Goal: Information Seeking & Learning: Learn about a topic

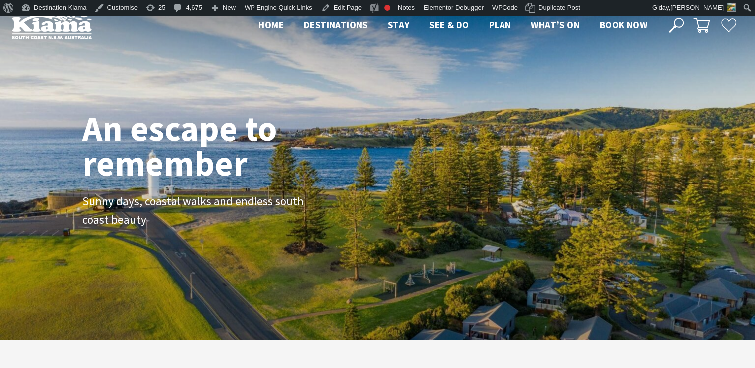
scroll to position [169, 762]
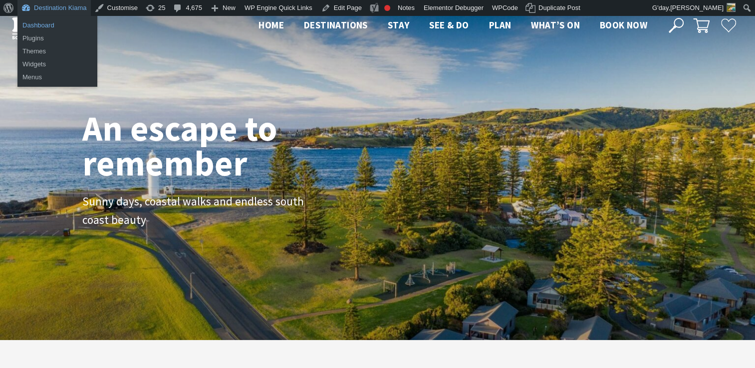
click at [35, 23] on link "Dashboard" at bounding box center [57, 25] width 80 height 13
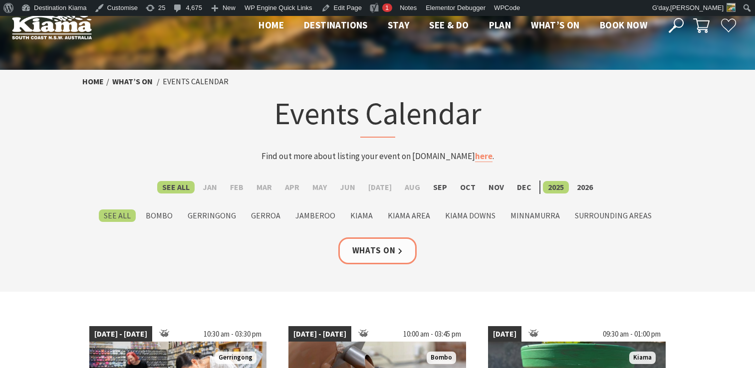
scroll to position [11, 0]
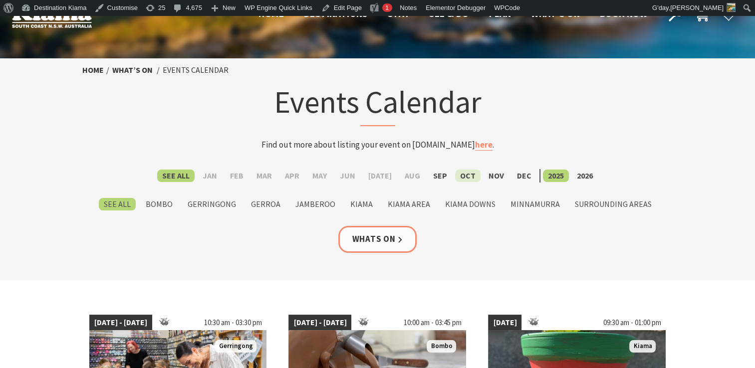
click at [457, 175] on label "Oct" at bounding box center [467, 176] width 25 height 12
click at [0, 0] on input "Oct" at bounding box center [0, 0] width 0 height 0
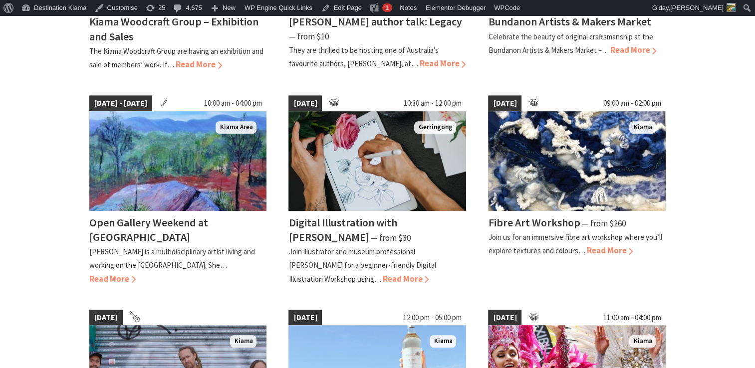
scroll to position [628, 0]
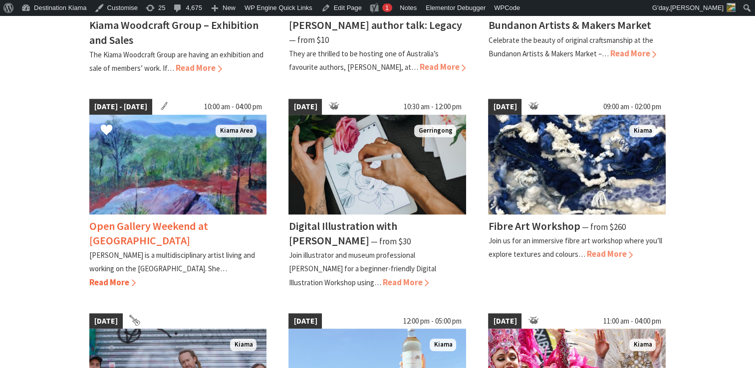
click at [138, 222] on h4 "Open Gallery Weekend at [GEOGRAPHIC_DATA]" at bounding box center [148, 233] width 119 height 28
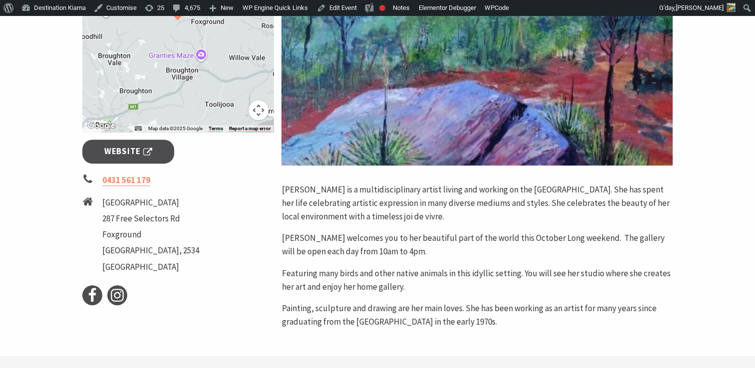
scroll to position [355, 0]
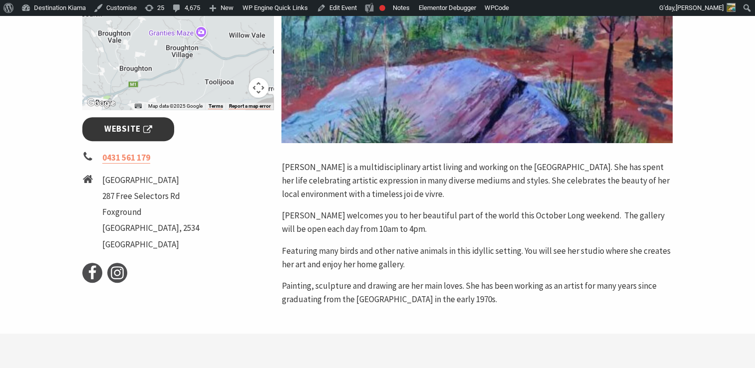
click at [126, 122] on span "Website" at bounding box center [128, 128] width 48 height 13
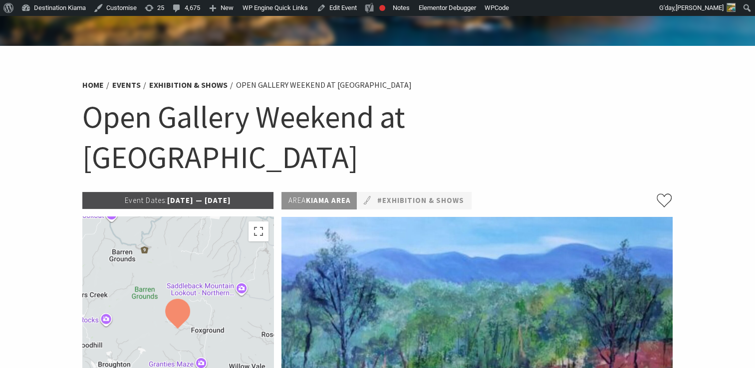
scroll to position [3, 0]
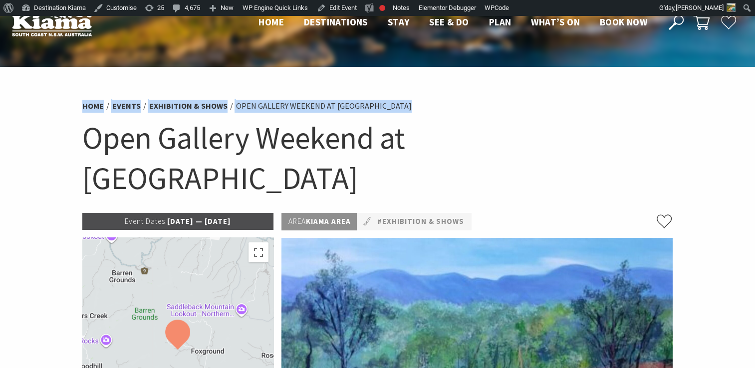
drag, startPoint x: 64, startPoint y: 135, endPoint x: 51, endPoint y: 104, distance: 32.9
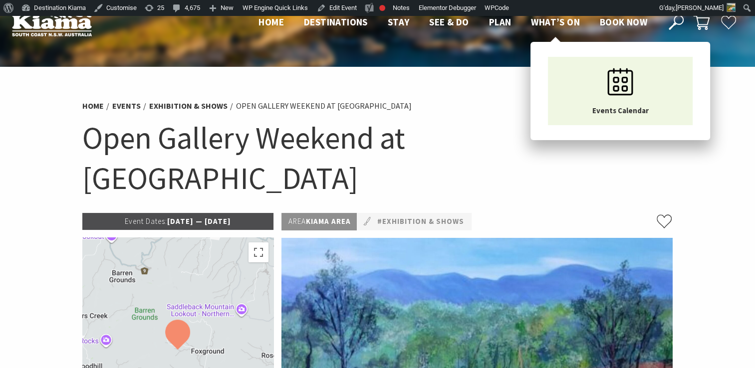
click at [565, 21] on span "What’s On" at bounding box center [555, 22] width 49 height 12
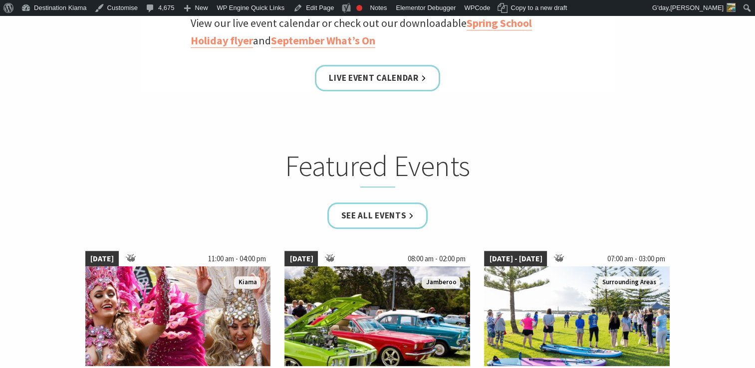
scroll to position [499, 0]
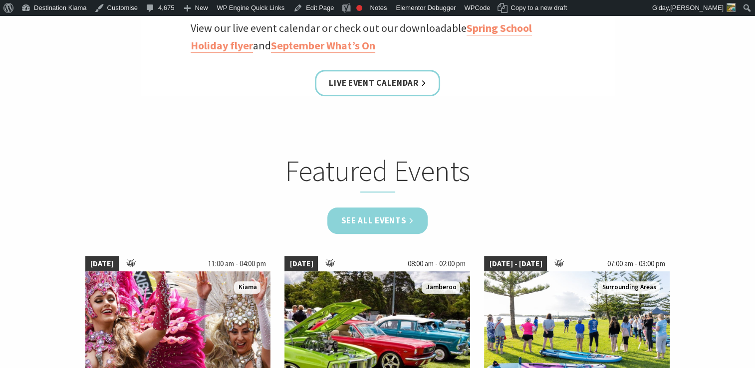
click at [373, 216] on link "See all Events" at bounding box center [377, 220] width 101 height 26
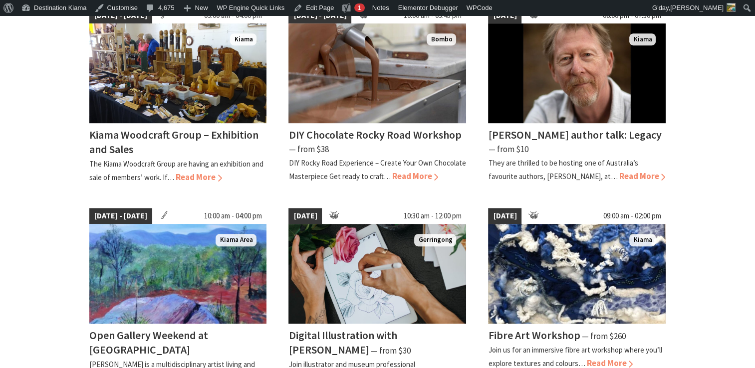
scroll to position [525, 0]
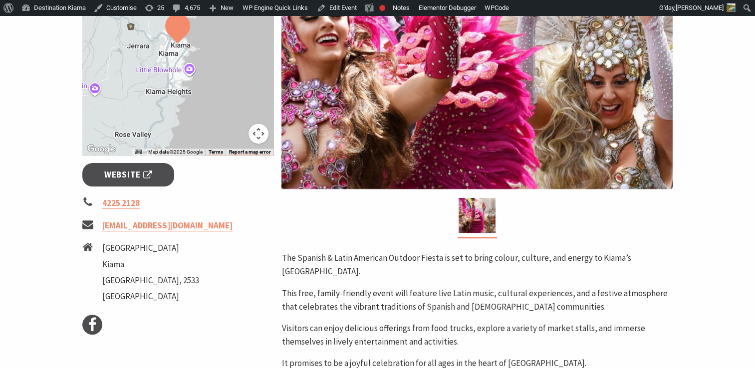
scroll to position [292, 0]
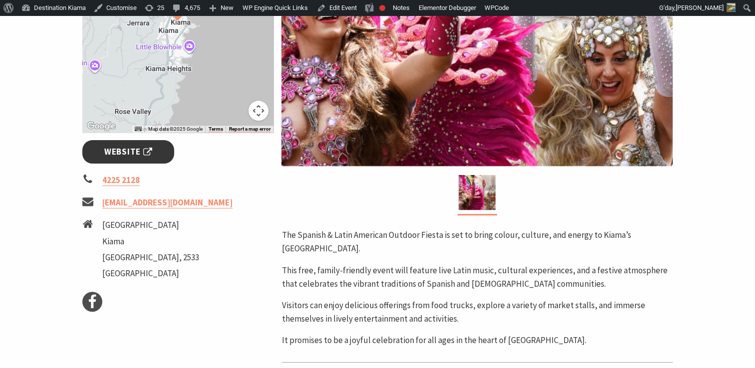
click at [123, 151] on span "Website" at bounding box center [128, 151] width 48 height 13
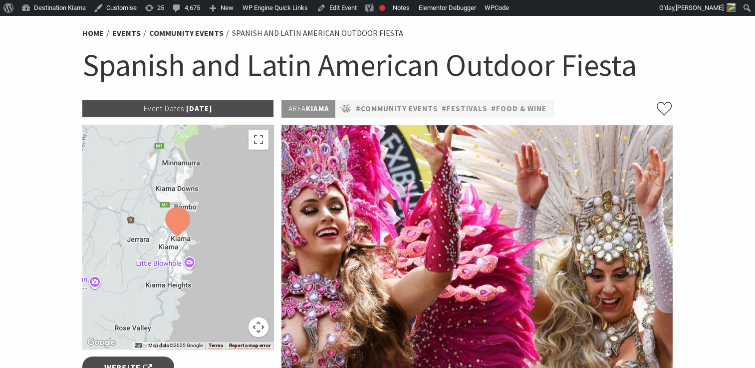
scroll to position [0, 0]
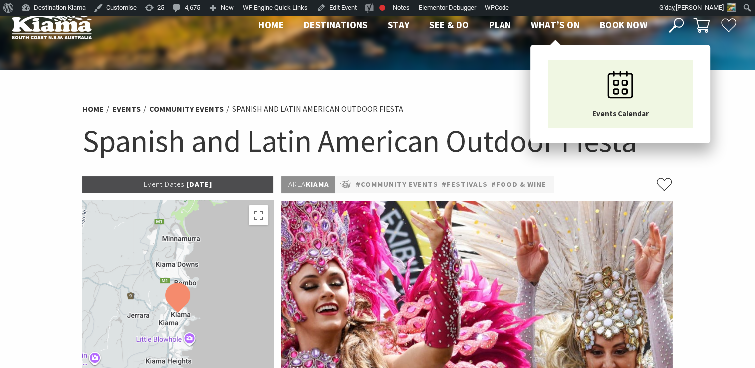
click at [557, 22] on span "What’s On" at bounding box center [555, 25] width 49 height 12
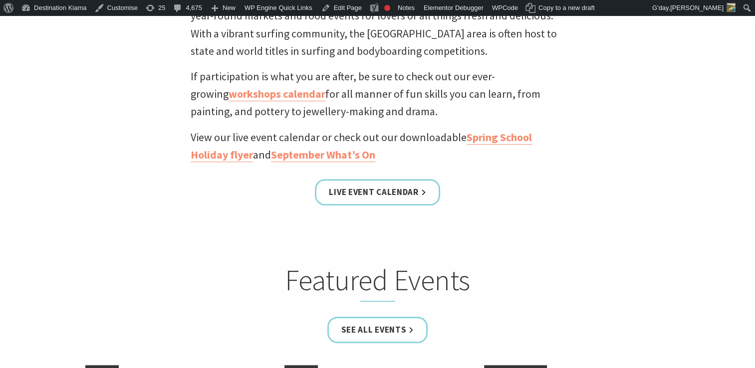
scroll to position [454, 0]
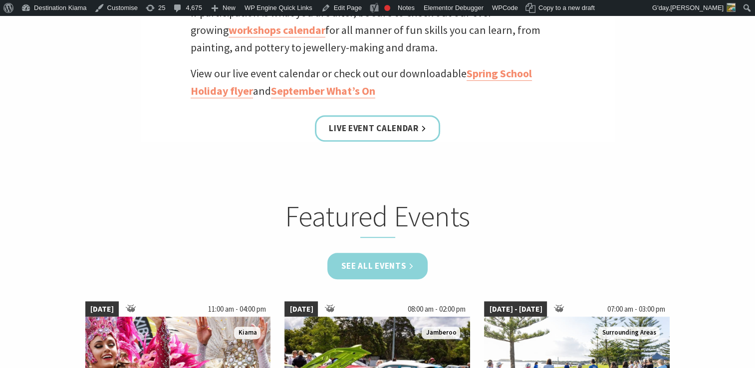
click at [369, 267] on link "See all Events" at bounding box center [377, 266] width 101 height 26
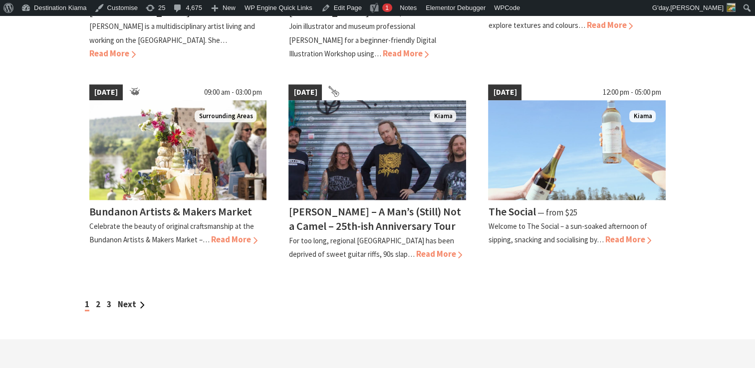
scroll to position [873, 0]
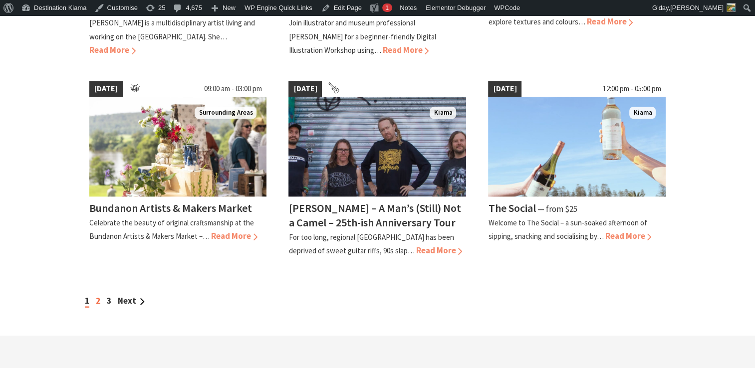
click at [97, 295] on link "2" at bounding box center [98, 300] width 4 height 11
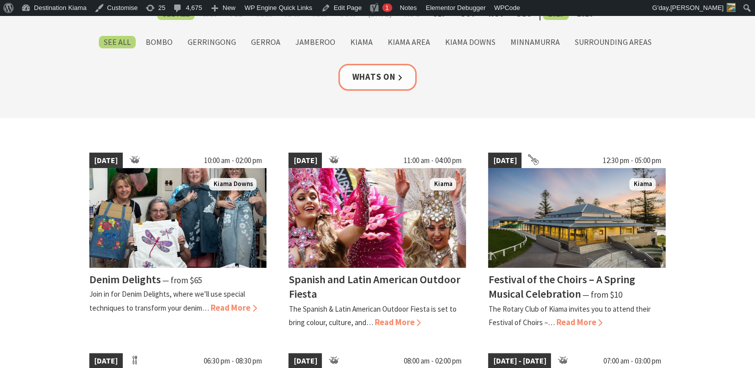
scroll to position [250, 0]
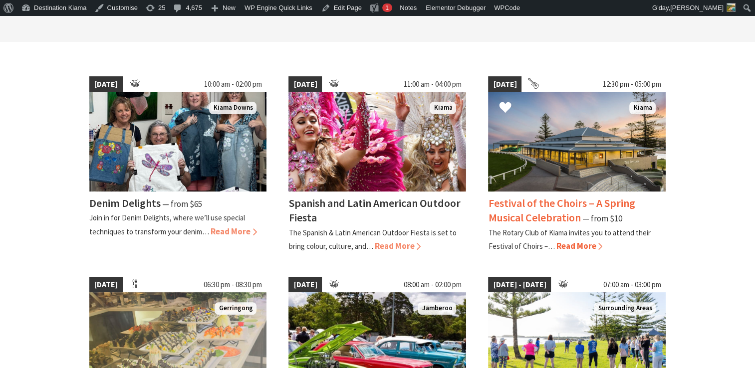
click at [530, 199] on h4 "Festival of the Choirs – A Spring Musical Celebration" at bounding box center [561, 210] width 147 height 28
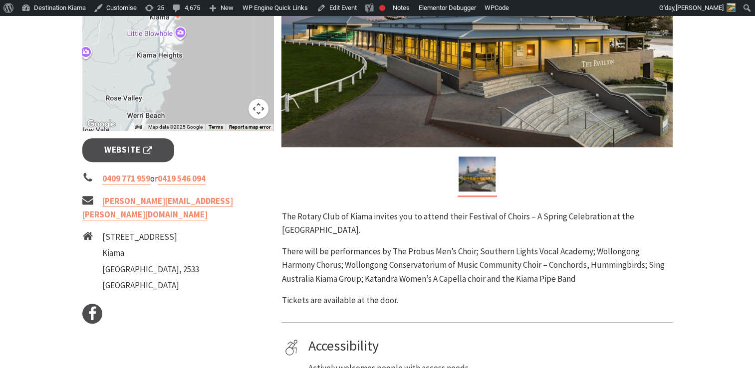
scroll to position [350, 0]
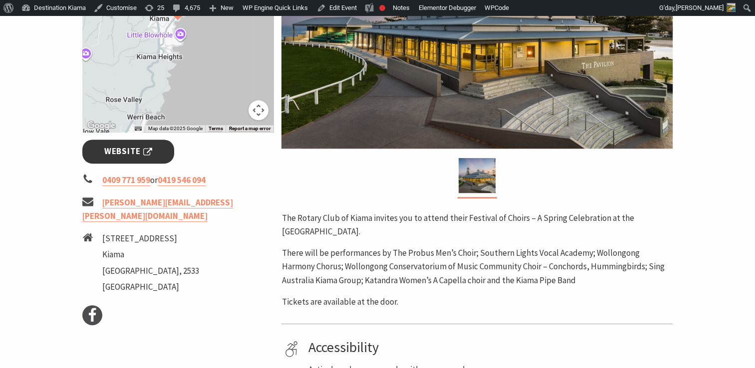
click at [120, 149] on span "Website" at bounding box center [128, 151] width 48 height 13
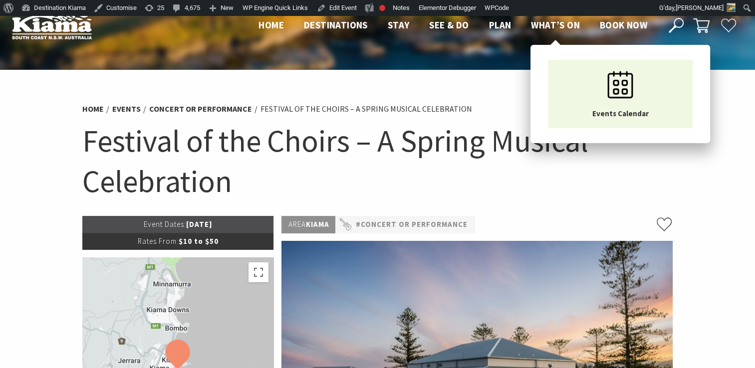
click at [555, 24] on span "What’s On" at bounding box center [555, 25] width 49 height 12
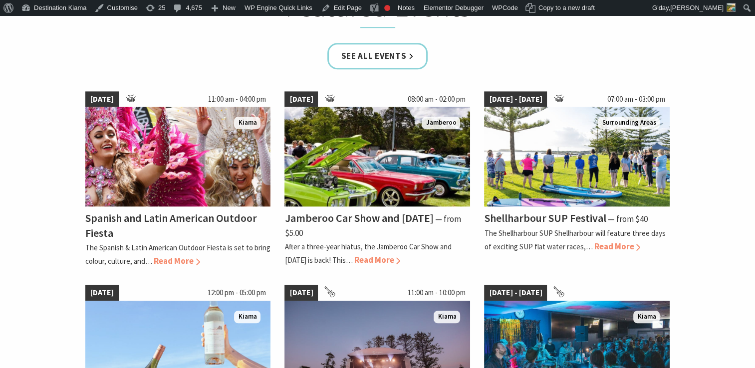
scroll to position [668, 0]
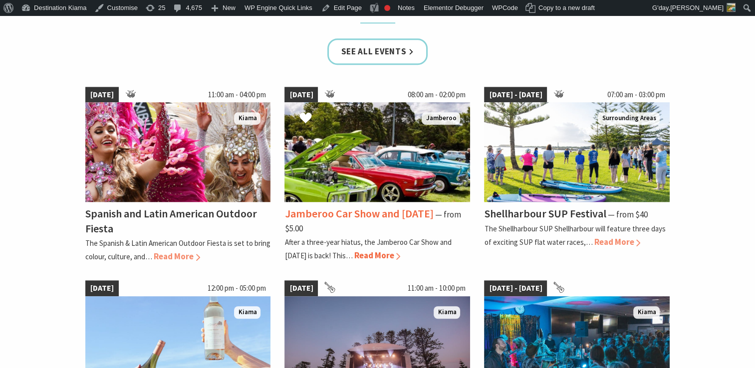
click at [327, 208] on h4 "Jamberoo Car Show and Family Day" at bounding box center [358, 213] width 149 height 14
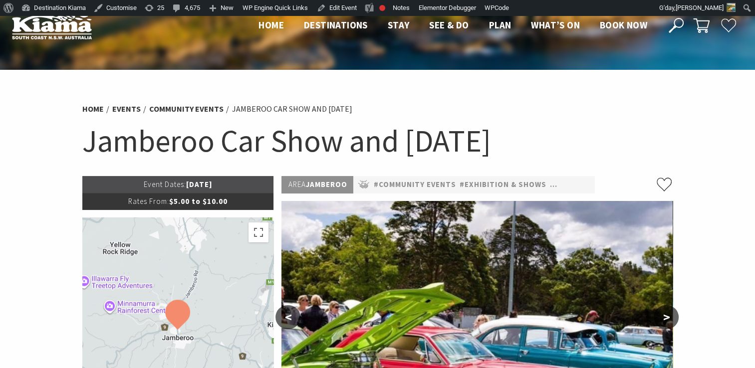
drag, startPoint x: 302, startPoint y: 88, endPoint x: 594, endPoint y: -27, distance: 314.6
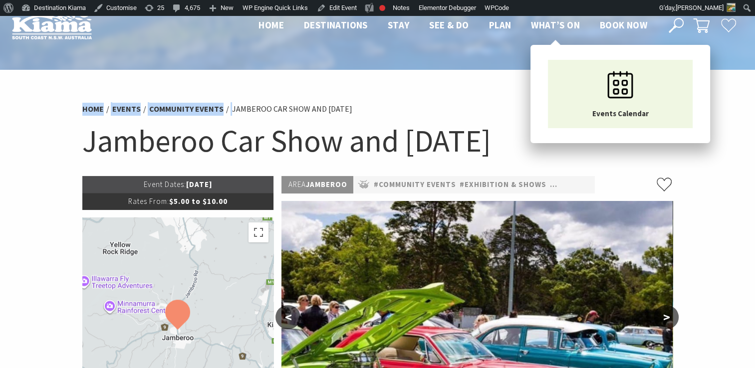
drag, startPoint x: 594, startPoint y: -27, endPoint x: 544, endPoint y: 22, distance: 71.2
click at [544, 22] on span "What’s On" at bounding box center [555, 25] width 49 height 12
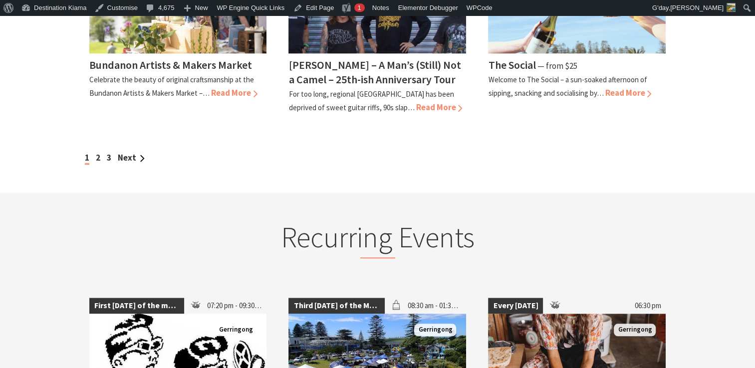
scroll to position [1023, 0]
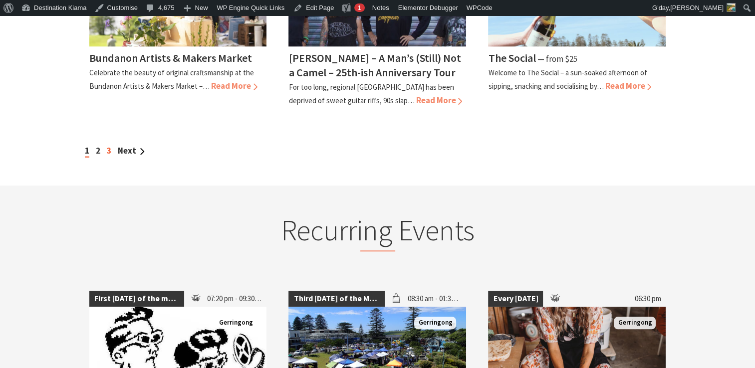
click at [108, 145] on link "3" at bounding box center [109, 150] width 4 height 11
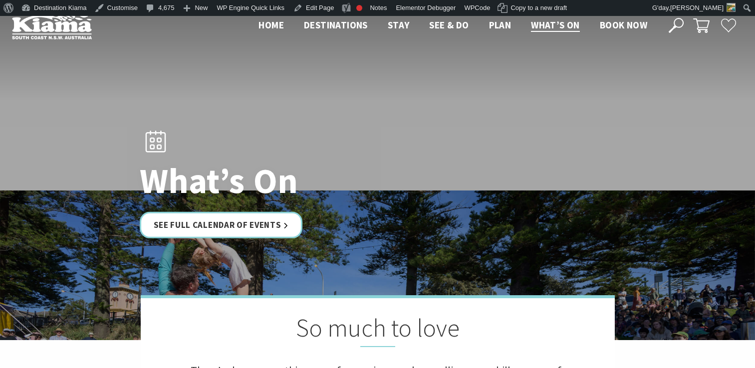
scroll to position [622, 0]
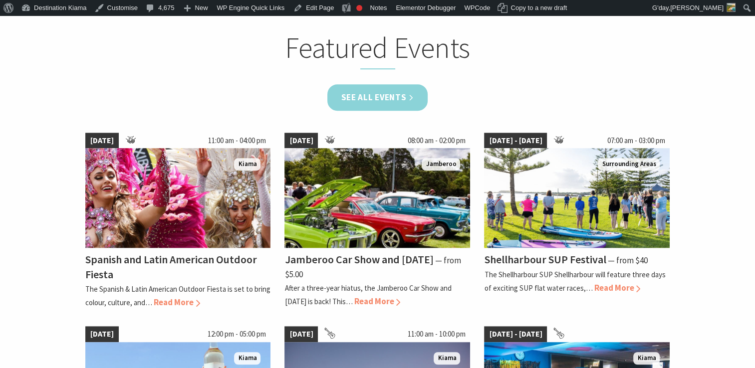
click at [378, 93] on link "See all Events" at bounding box center [377, 97] width 101 height 26
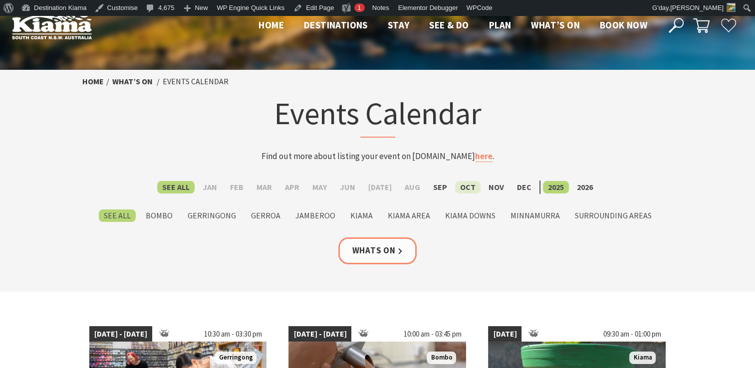
click at [465, 185] on label "Oct" at bounding box center [467, 187] width 25 height 12
click at [0, 0] on input "Oct" at bounding box center [0, 0] width 0 height 0
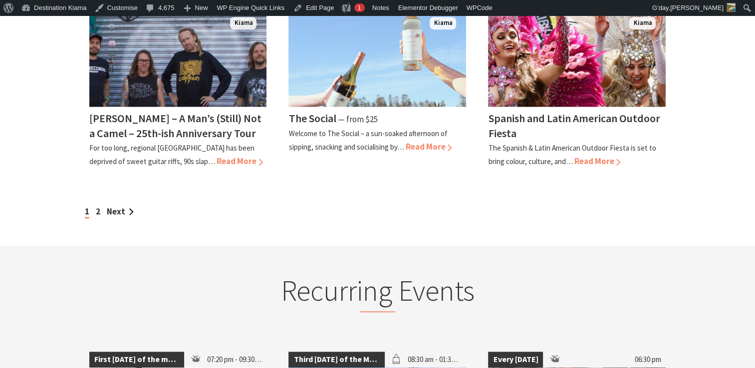
scroll to position [1009, 0]
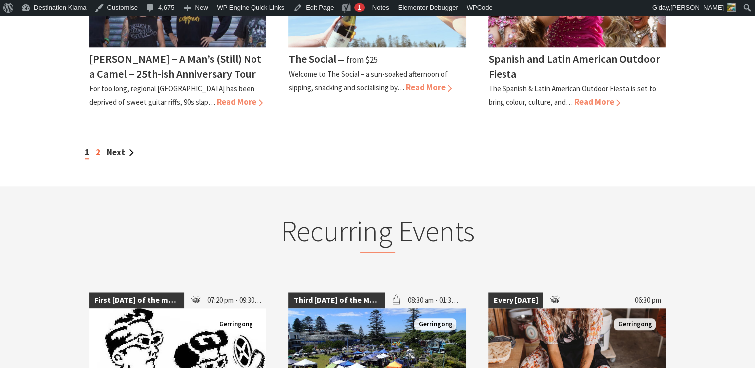
click at [97, 147] on link "2" at bounding box center [98, 152] width 4 height 11
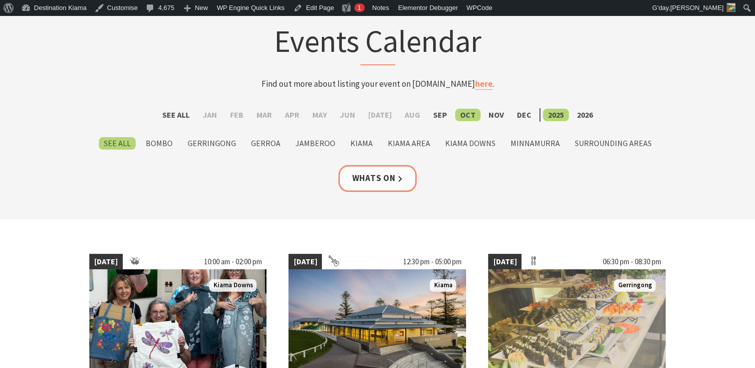
scroll to position [81, 0]
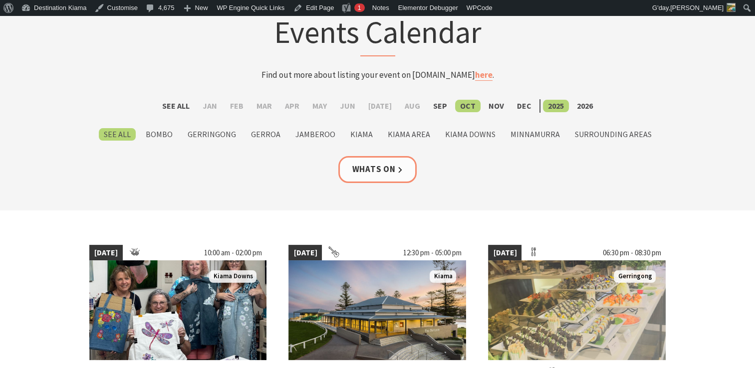
click at [459, 102] on label "Oct" at bounding box center [467, 106] width 25 height 12
click at [0, 0] on input "Oct" at bounding box center [0, 0] width 0 height 0
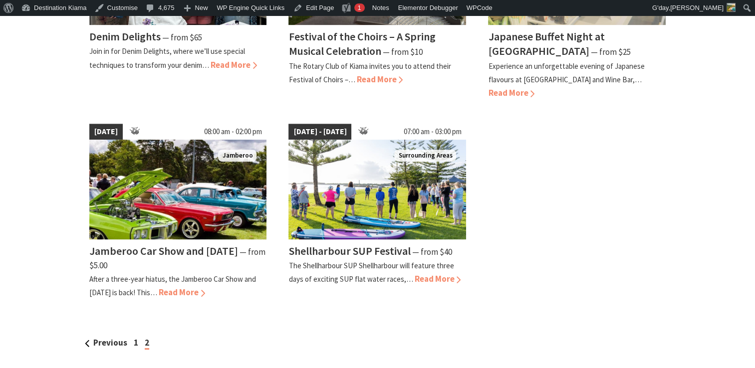
scroll to position [413, 0]
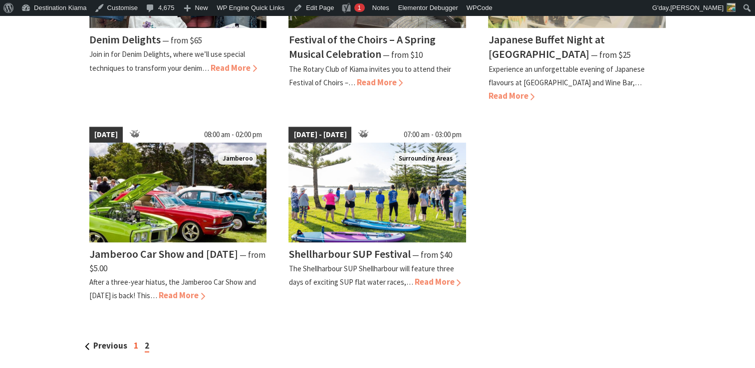
click at [134, 341] on link "1" at bounding box center [136, 345] width 4 height 11
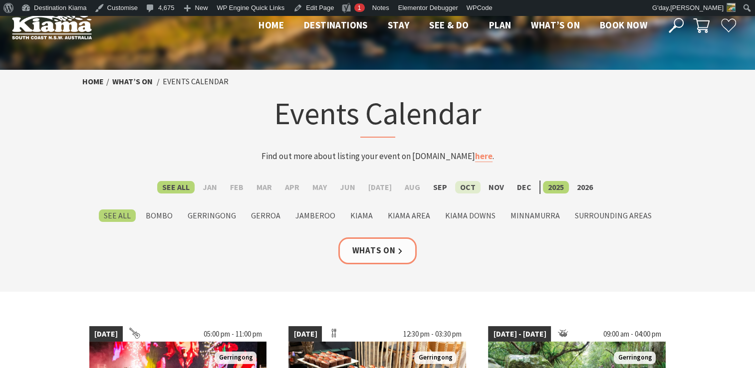
click at [461, 184] on label "Oct" at bounding box center [467, 187] width 25 height 12
click at [0, 0] on input "Oct" at bounding box center [0, 0] width 0 height 0
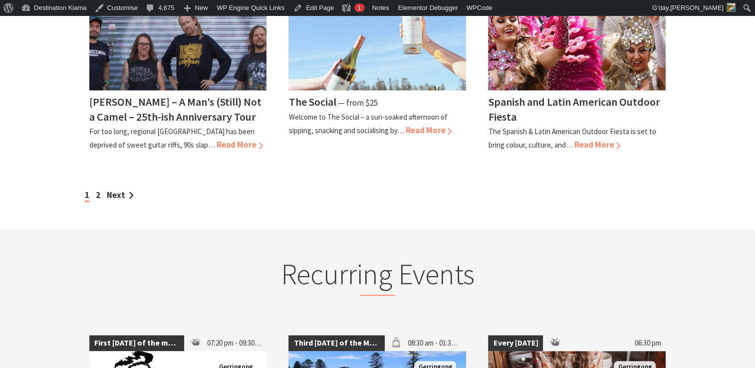
scroll to position [937, 0]
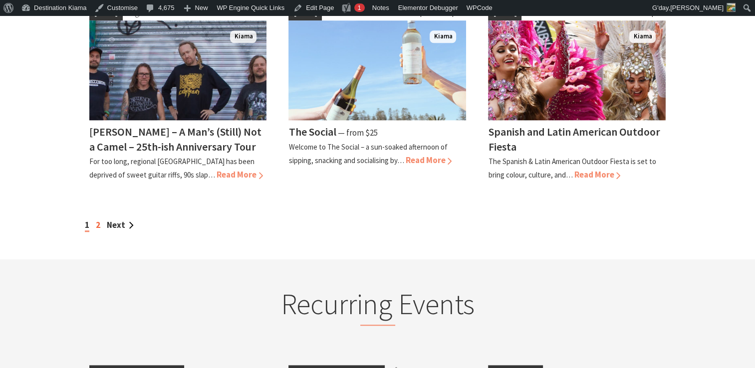
click at [97, 219] on link "2" at bounding box center [98, 224] width 4 height 11
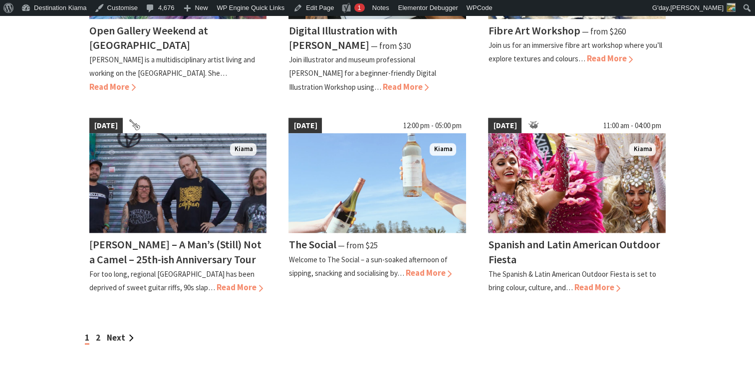
scroll to position [820, 0]
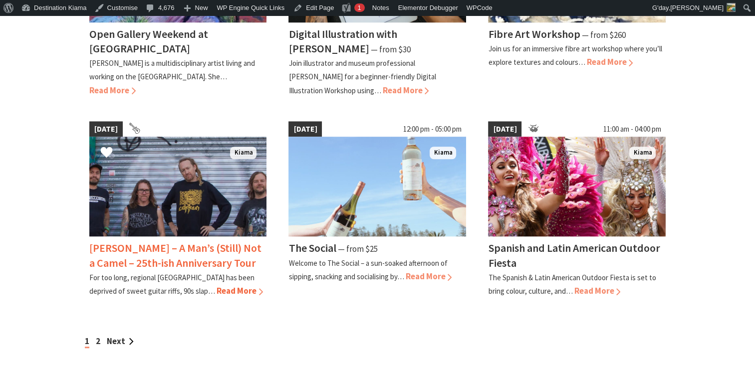
click at [151, 246] on h4 "[PERSON_NAME] – A Man’s (Still) Not a Camel – 25th-ish Anniversary Tour" at bounding box center [175, 255] width 172 height 28
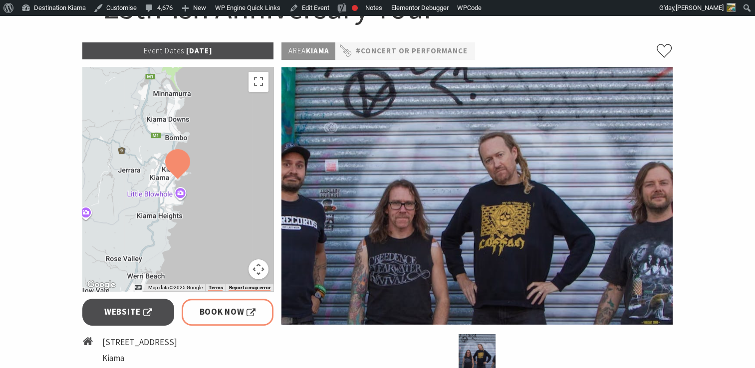
scroll to position [175, 0]
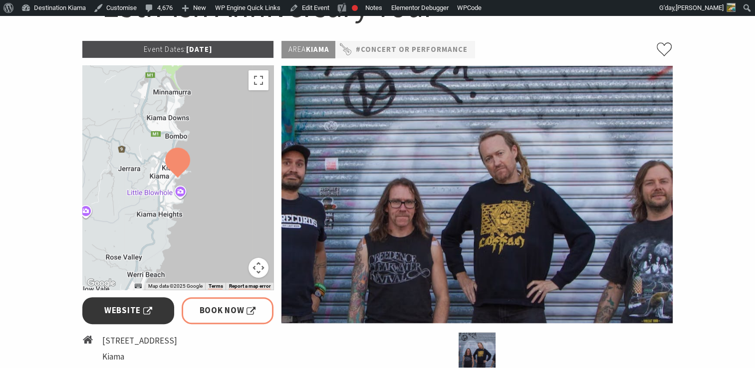
click at [124, 308] on span "Website" at bounding box center [128, 310] width 48 height 13
